Goal: Find specific page/section: Find specific page/section

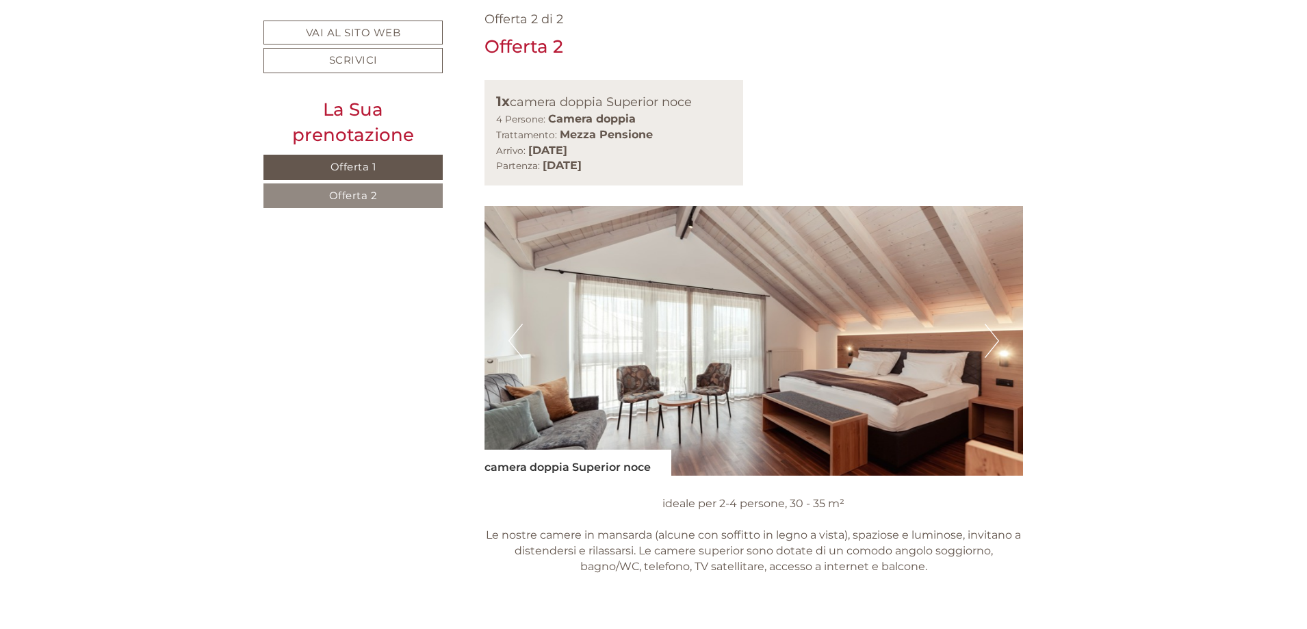
scroll to position [1618, 0]
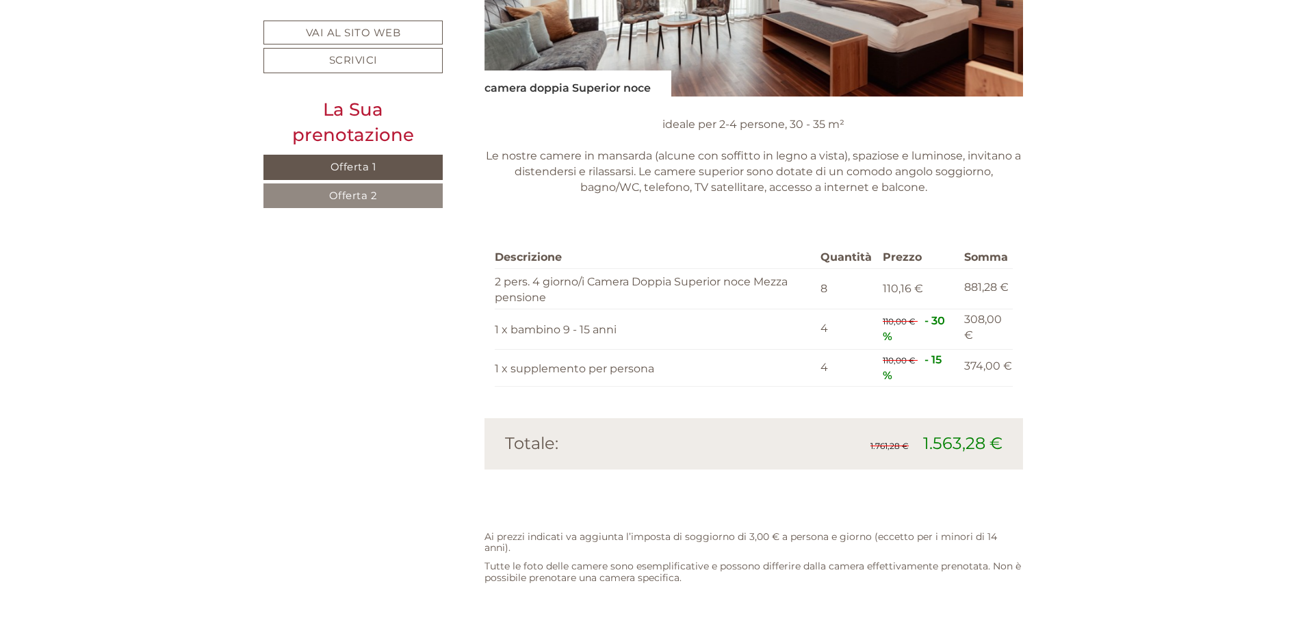
scroll to position [2028, 0]
